Goal: Task Accomplishment & Management: Use online tool/utility

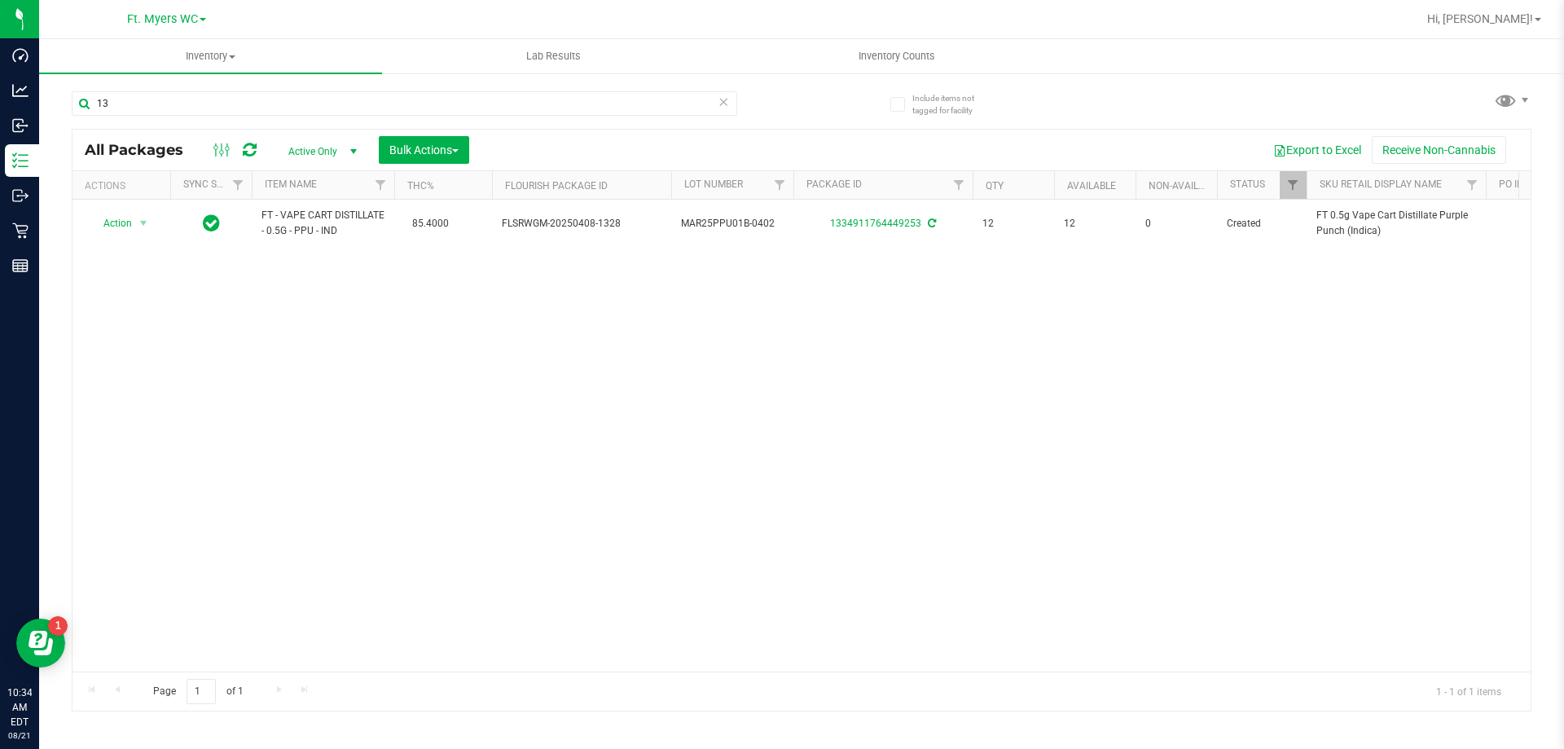
type input "1"
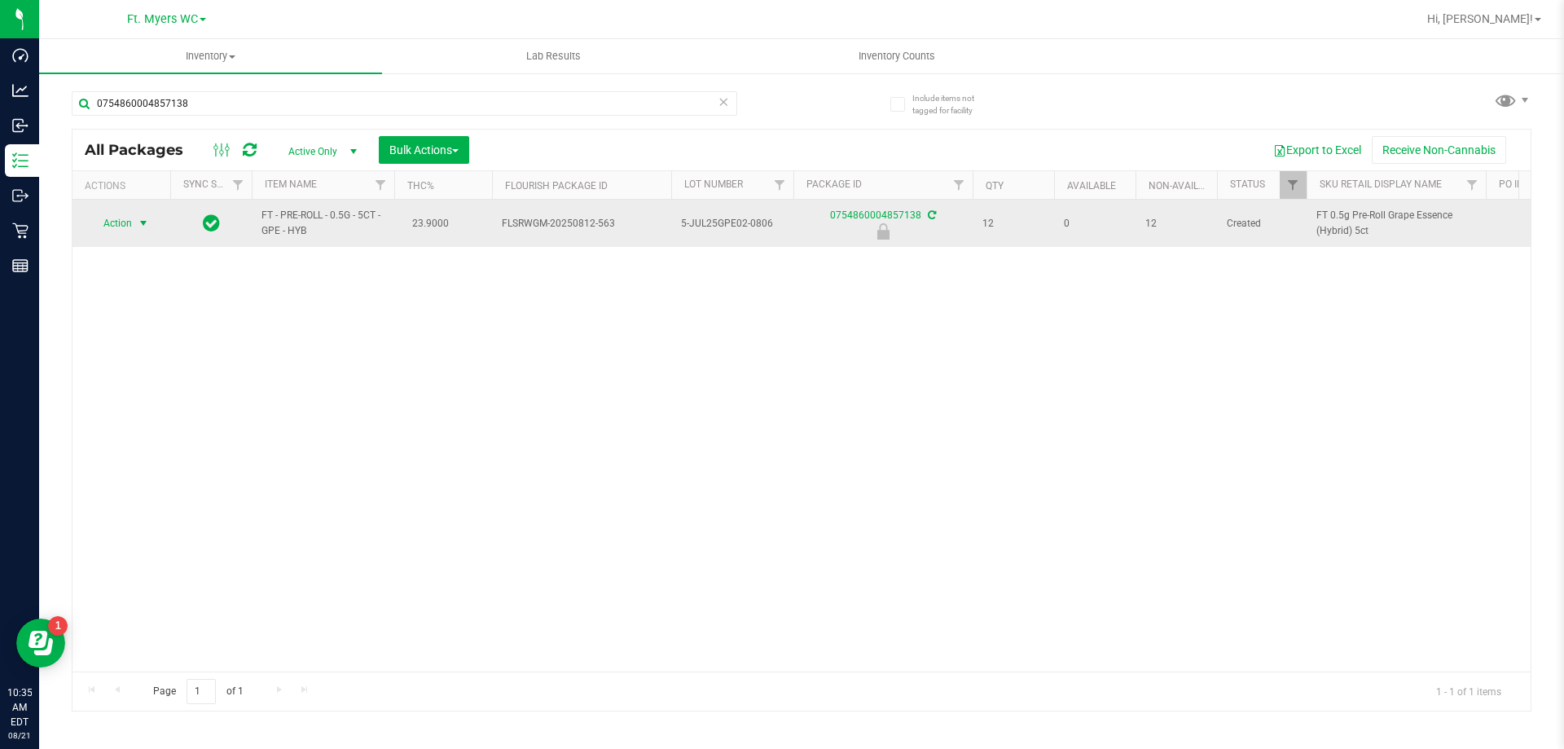
type input "0754860004857138"
click at [138, 223] on span "select" at bounding box center [143, 223] width 13 height 13
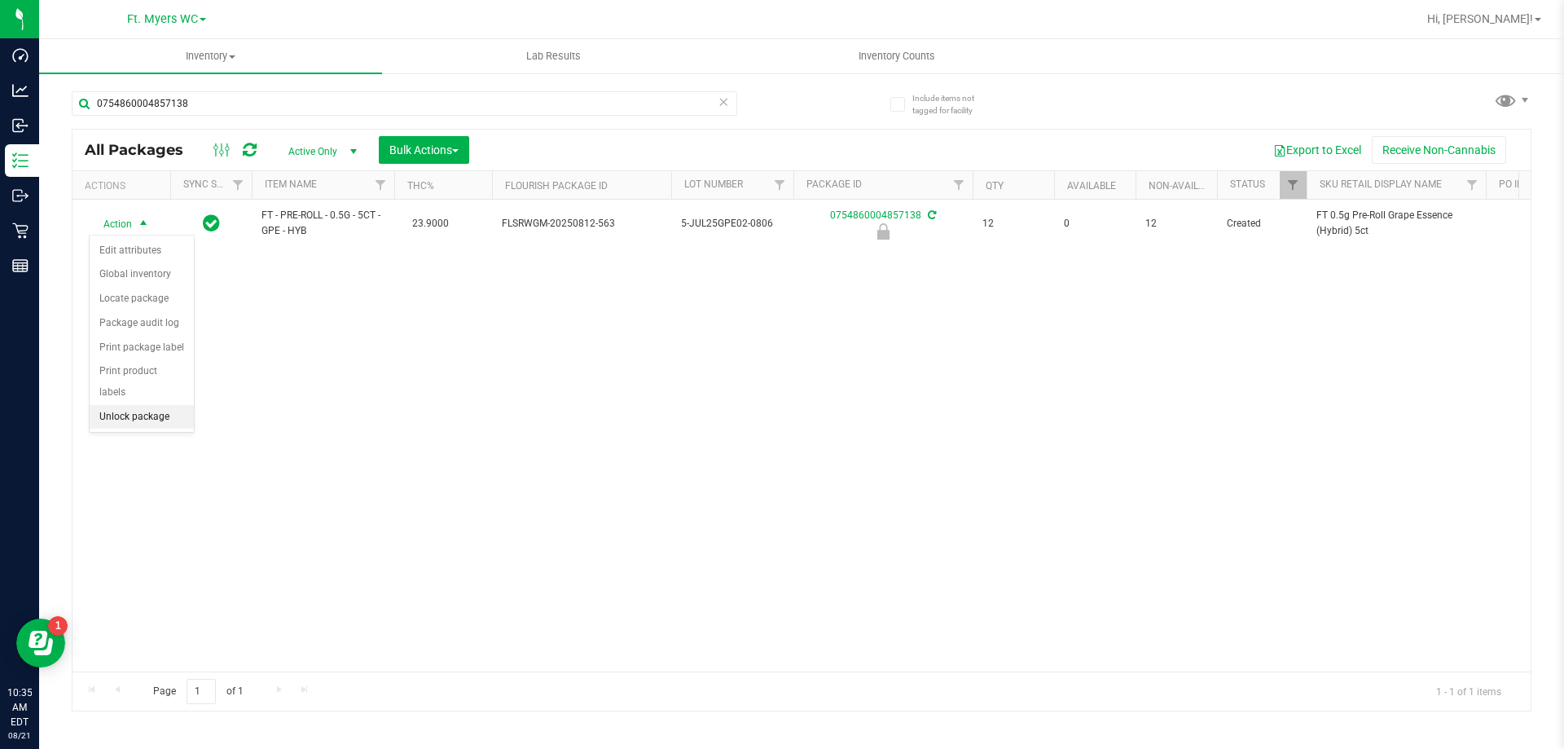
click at [154, 405] on li "Unlock package" at bounding box center [142, 417] width 104 height 24
